Goal: Information Seeking & Learning: Learn about a topic

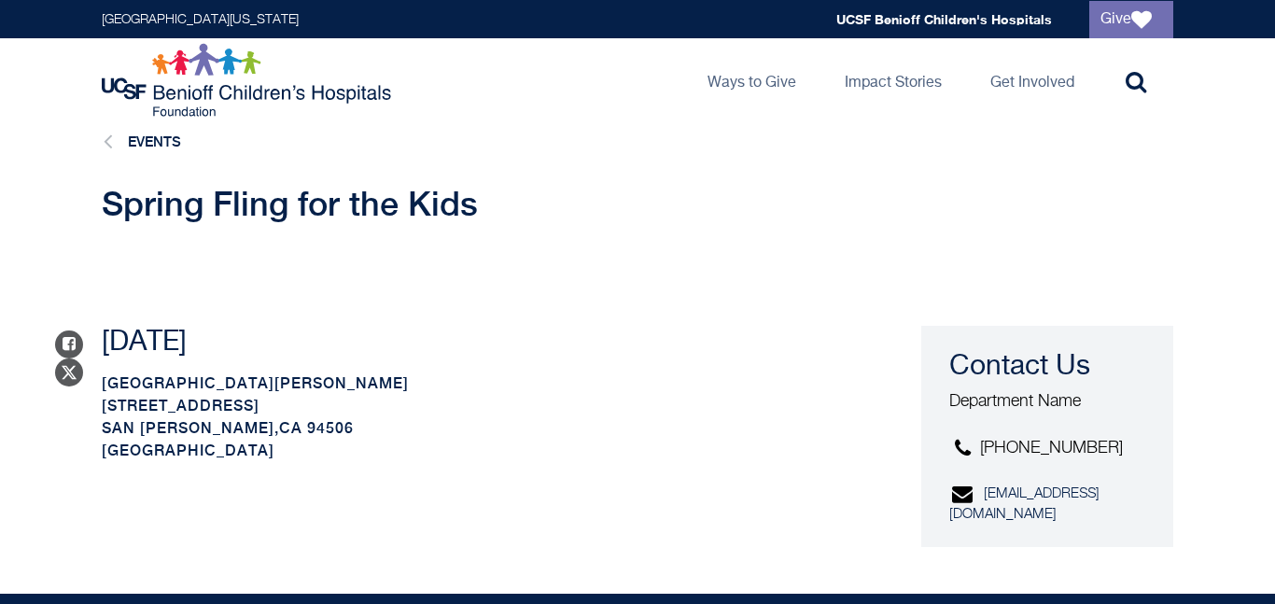
scroll to position [10, 0]
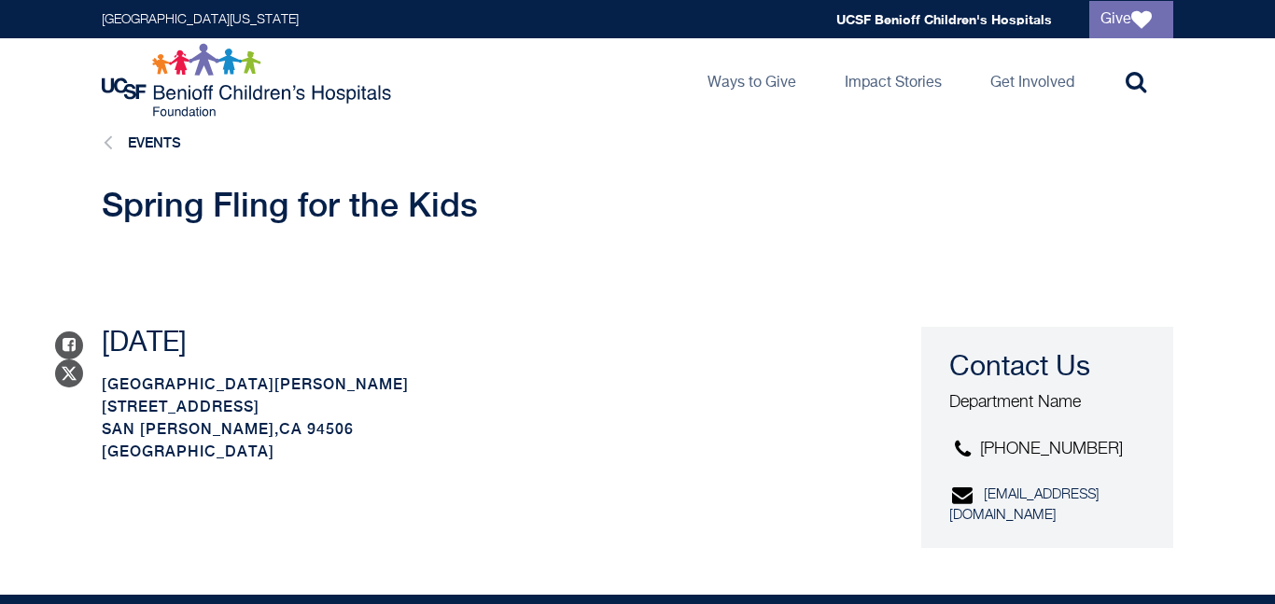
click at [255, 224] on span "Spring Fling for the Kids" at bounding box center [290, 204] width 376 height 39
click at [147, 212] on span "Spring Fling for the Kids" at bounding box center [290, 204] width 376 height 39
click at [137, 393] on span "[GEOGRAPHIC_DATA][PERSON_NAME]" at bounding box center [255, 384] width 307 height 18
click at [141, 360] on p "Friday, October 3, 2025" at bounding box center [461, 344] width 719 height 34
click at [181, 150] on link "Events" at bounding box center [154, 142] width 53 height 16
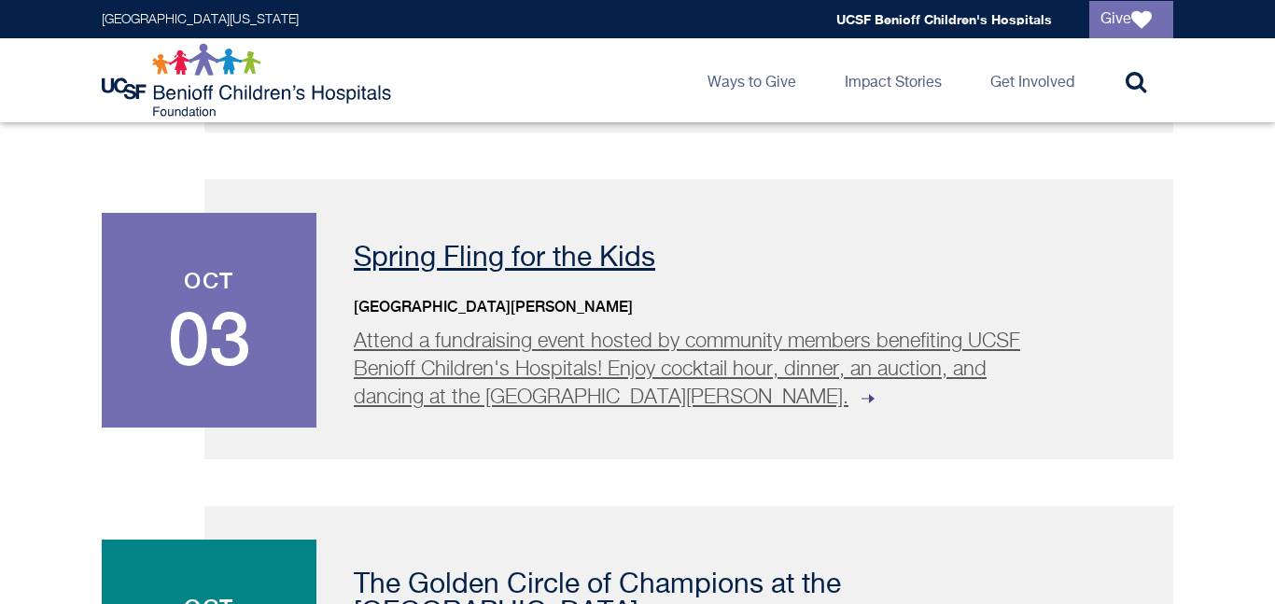
scroll to position [771, 0]
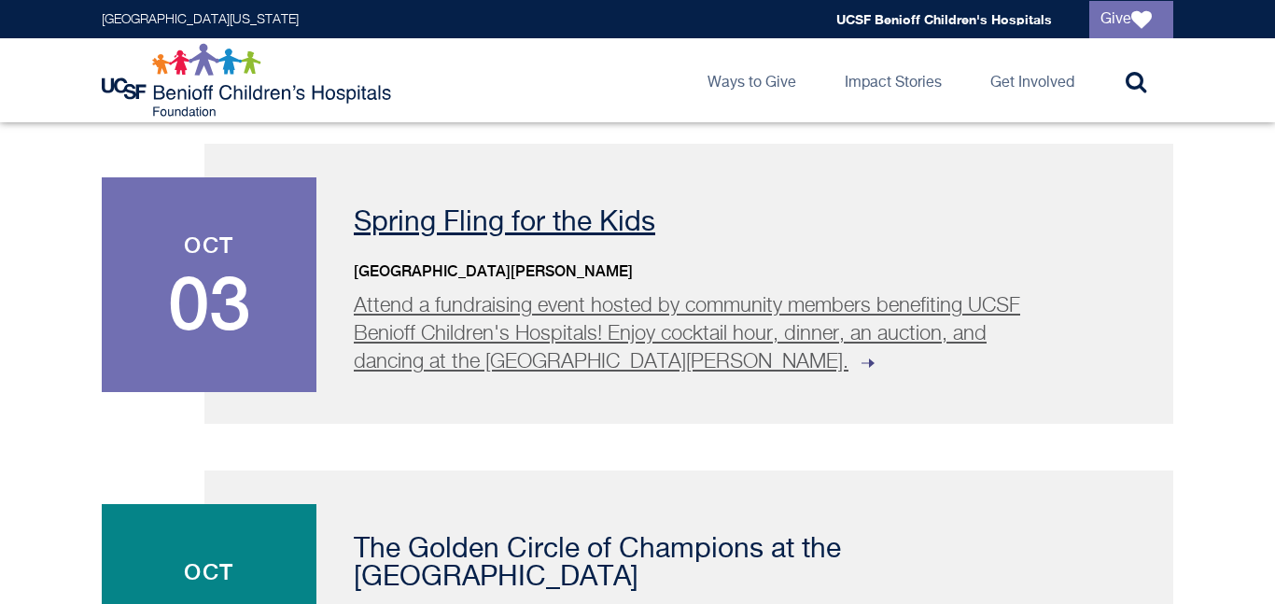
click at [601, 376] on p "Attend a fundraising event hosted by community members benefiting UCSF Benioff …" at bounding box center [701, 334] width 695 height 84
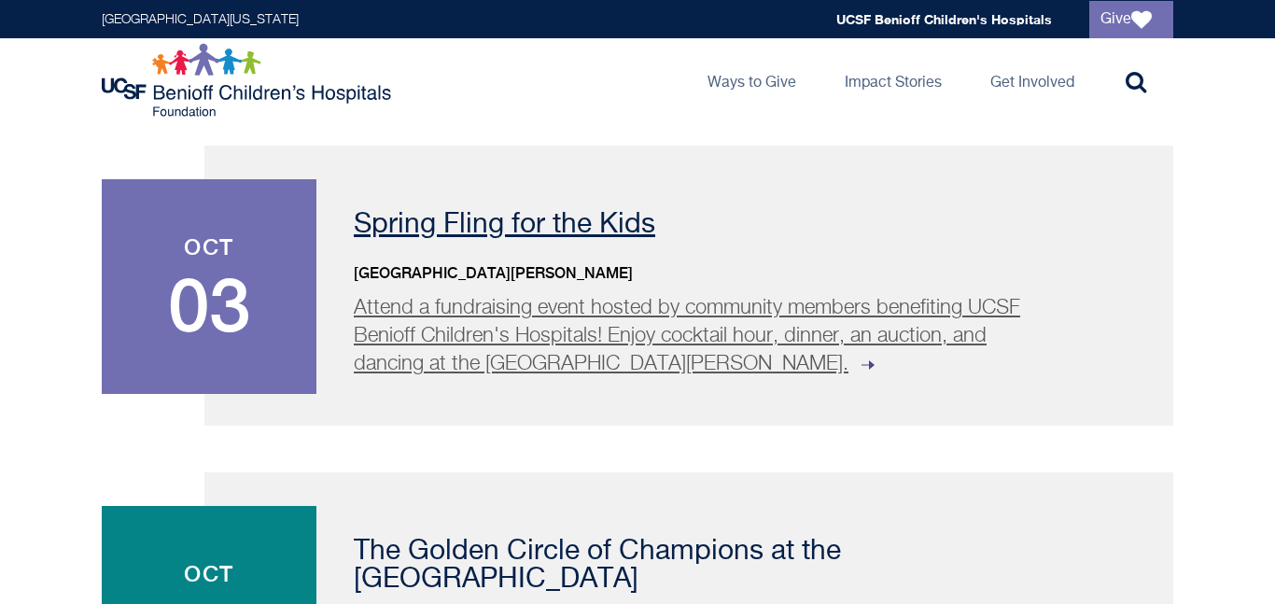
scroll to position [771, 0]
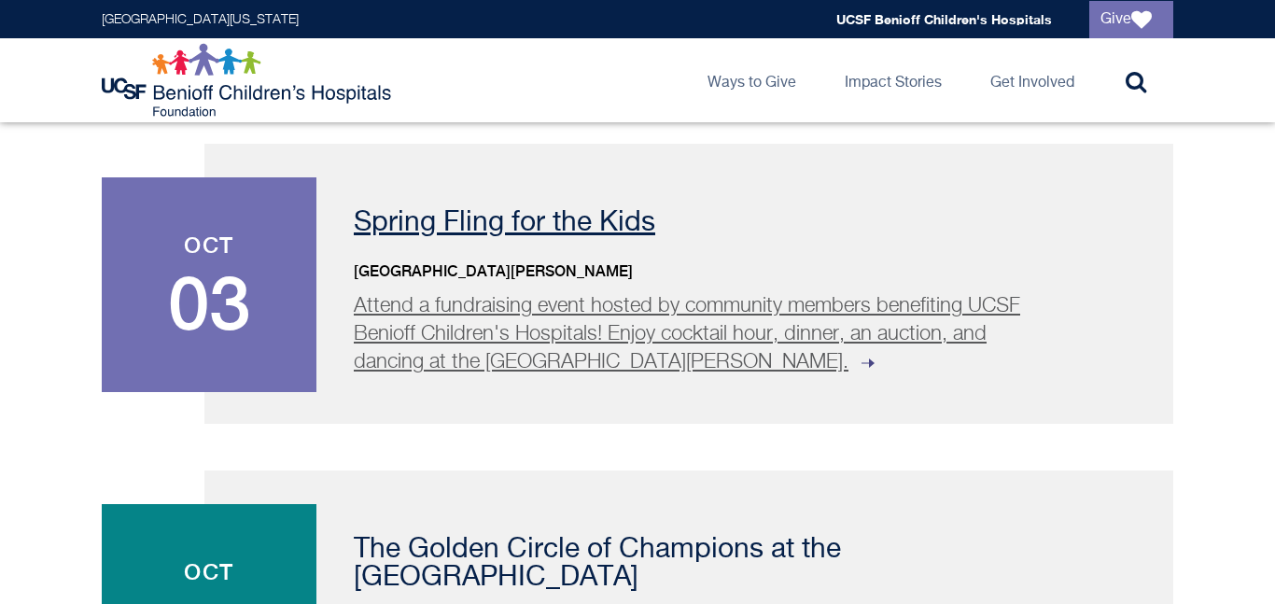
click at [572, 237] on p "Spring Fling for the Kids" at bounding box center [740, 223] width 773 height 28
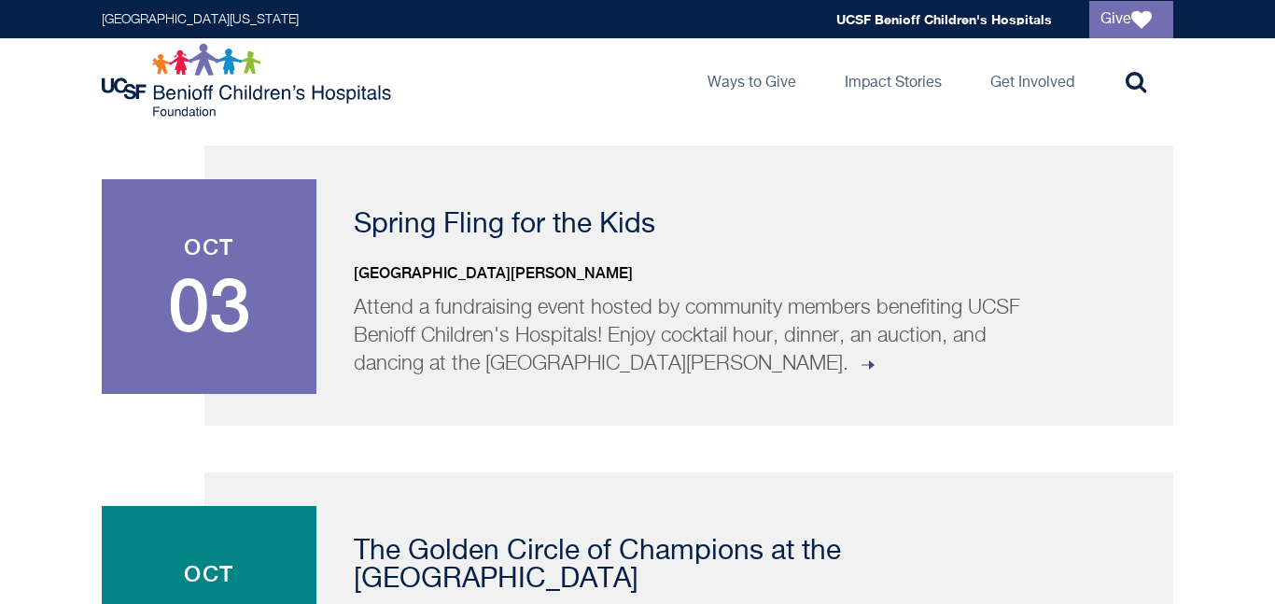
scroll to position [771, 0]
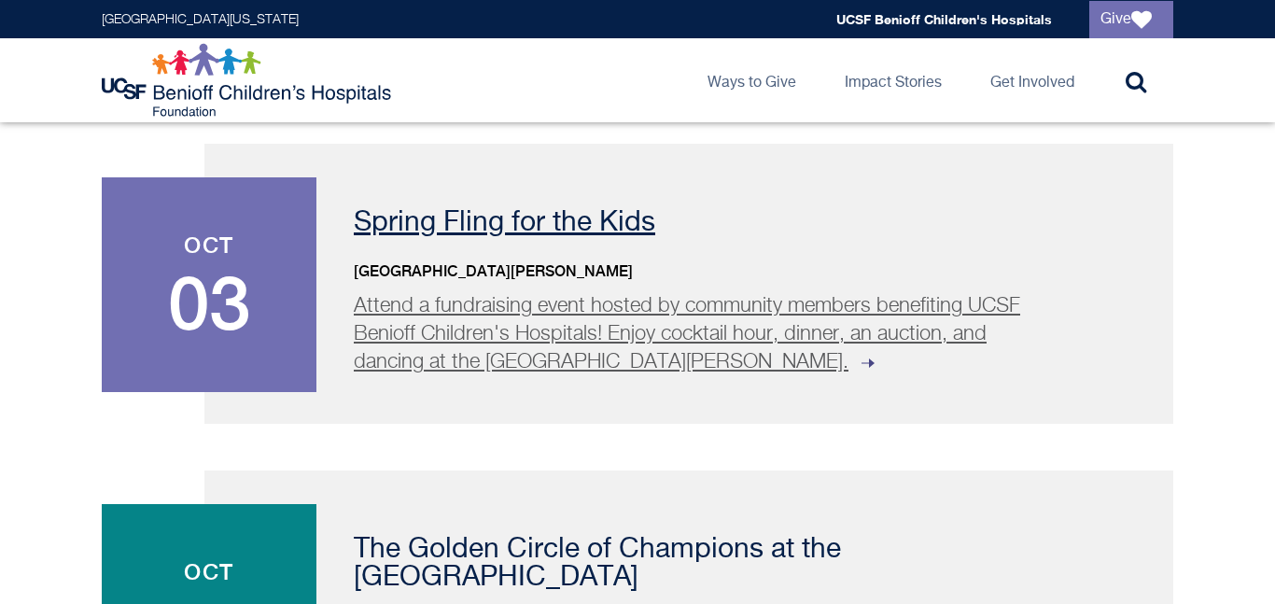
click at [567, 376] on p "Attend a fundraising event hosted by community members benefiting UCSF Benioff …" at bounding box center [701, 334] width 695 height 84
